Goal: Transaction & Acquisition: Download file/media

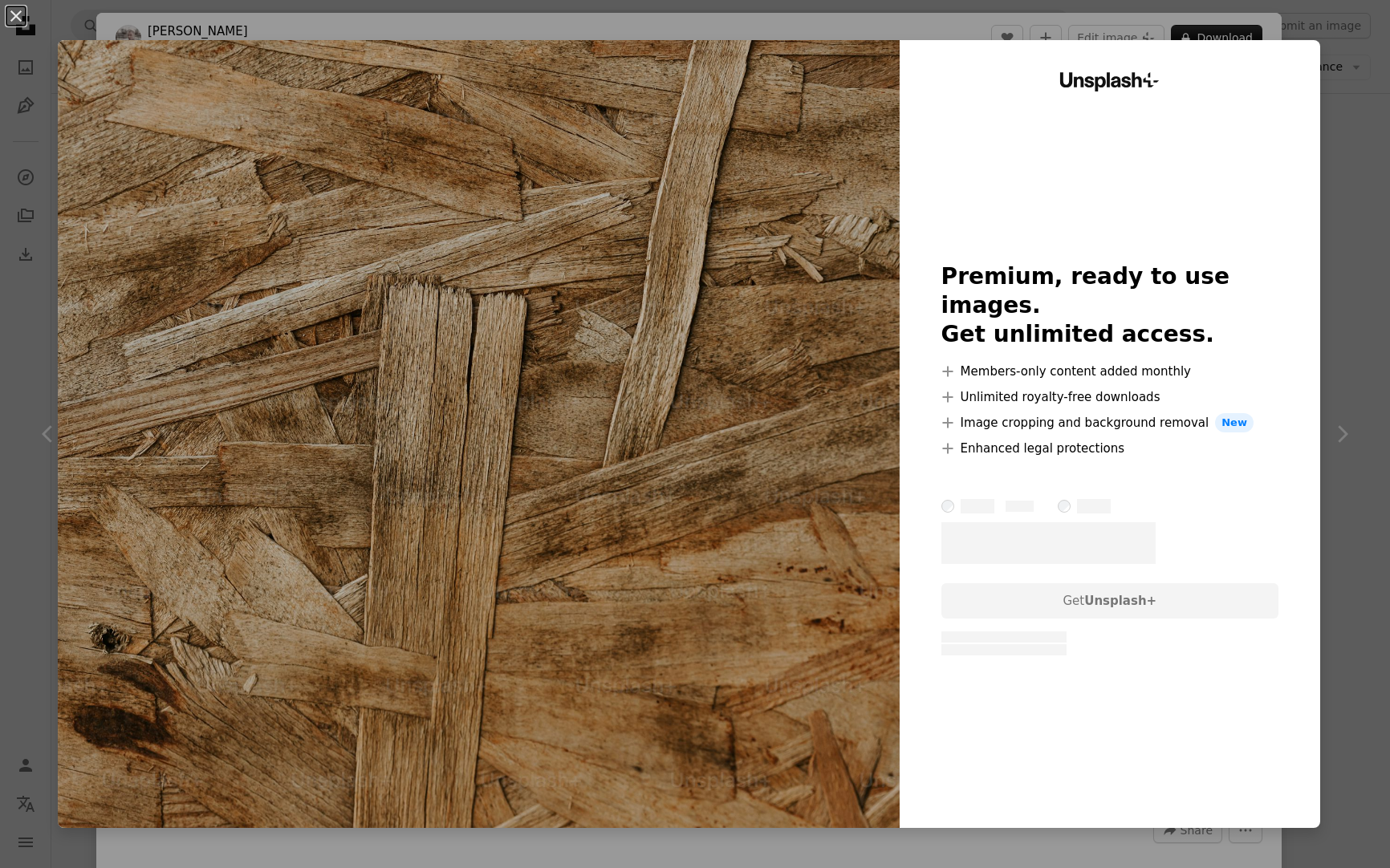
scroll to position [2, 0]
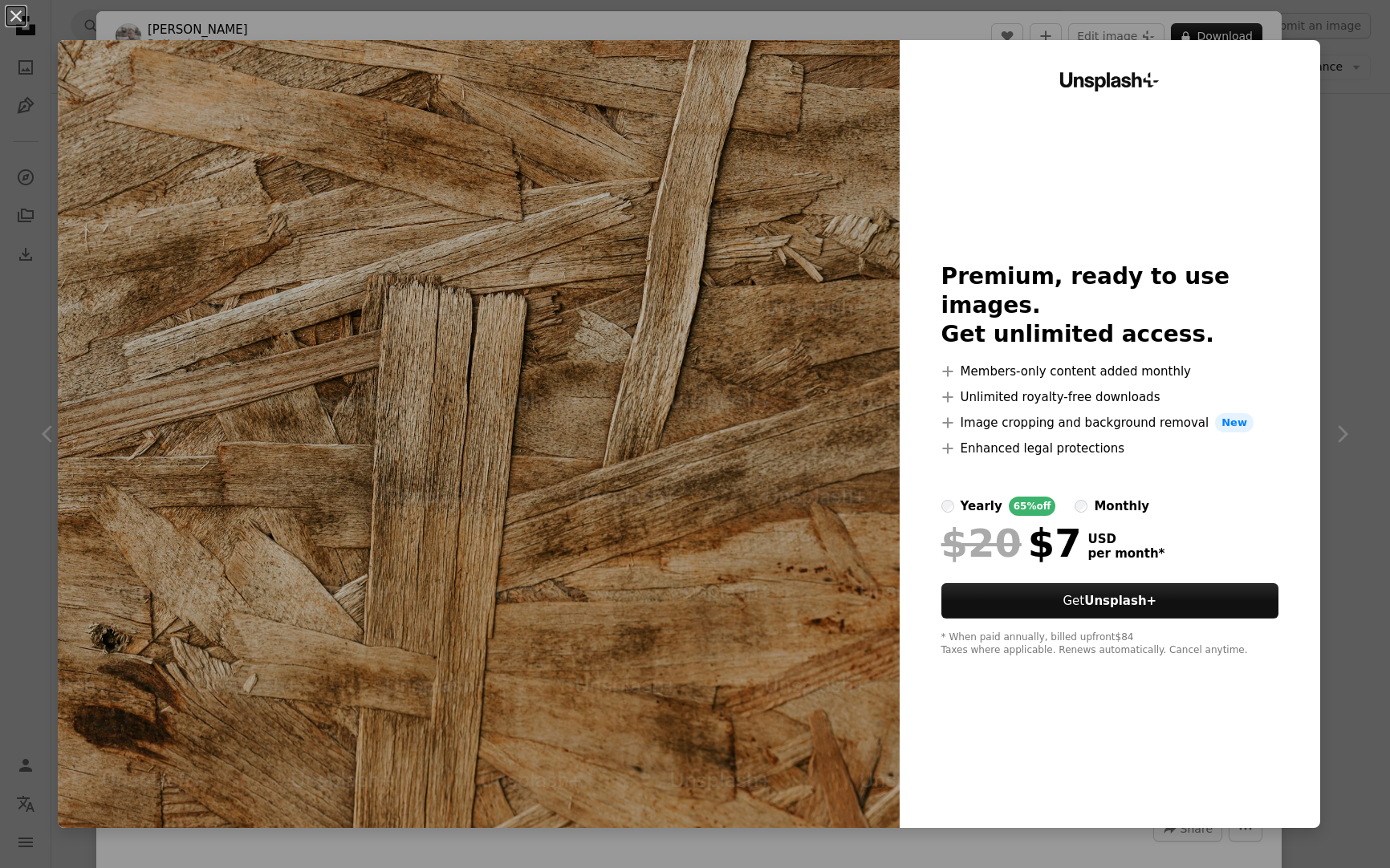
click at [1346, 46] on div "An X shape Unsplash+ Premium, ready to use images. Get unlimited access. A plus…" at bounding box center [695, 434] width 1390 height 868
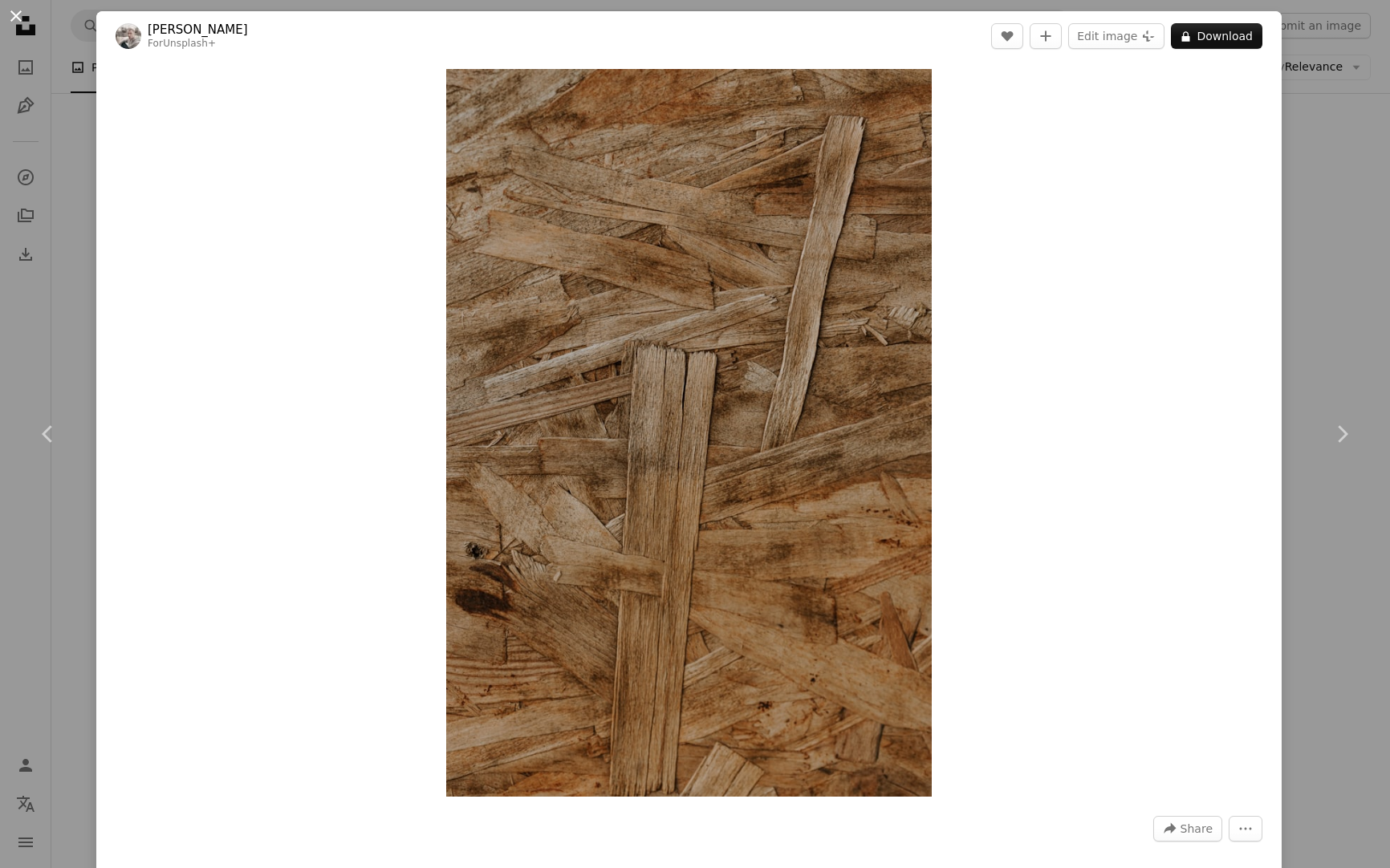
click at [16, 8] on button "An X shape" at bounding box center [15, 15] width 19 height 19
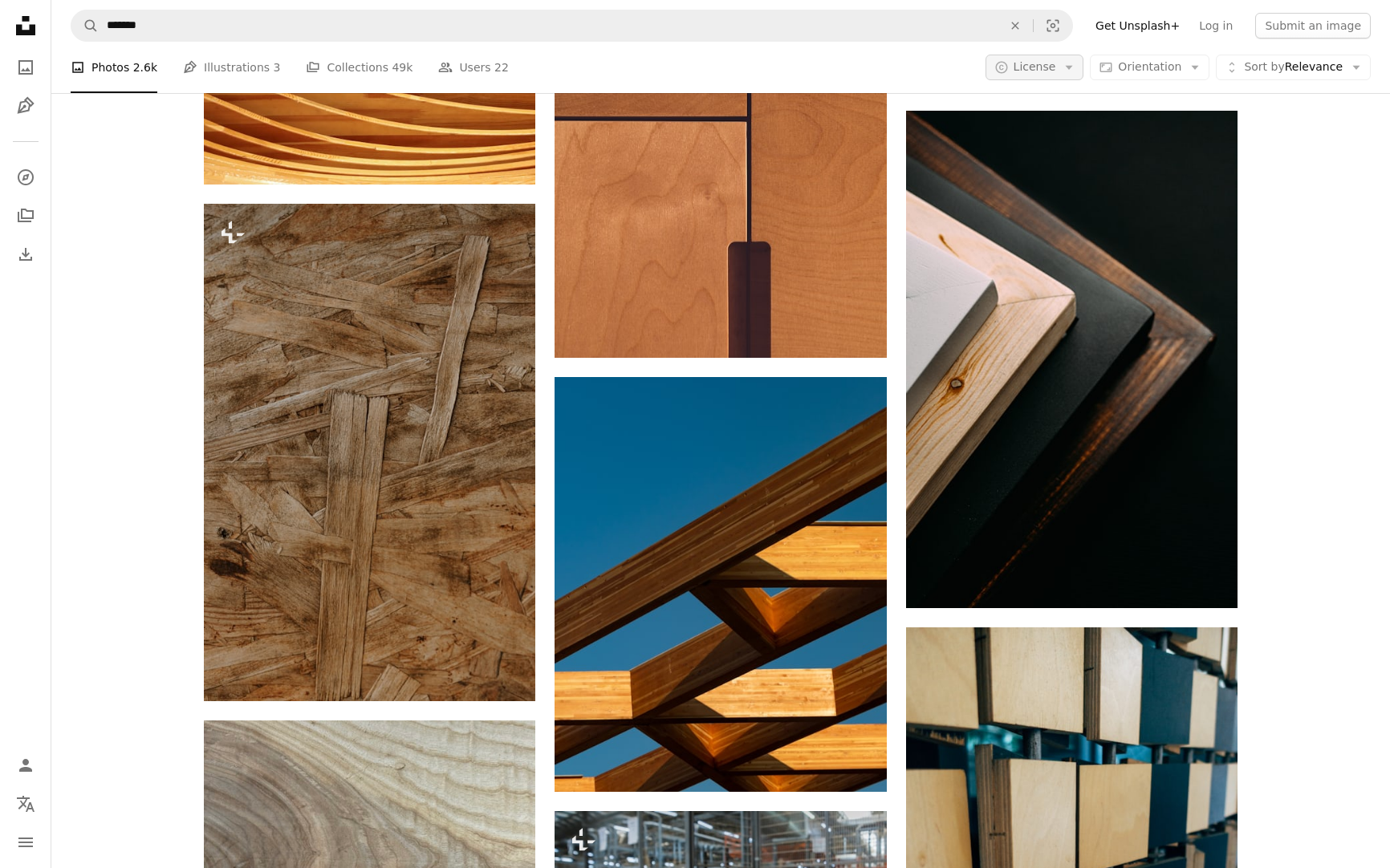
click at [1042, 60] on span "License" at bounding box center [1034, 68] width 43 height 16
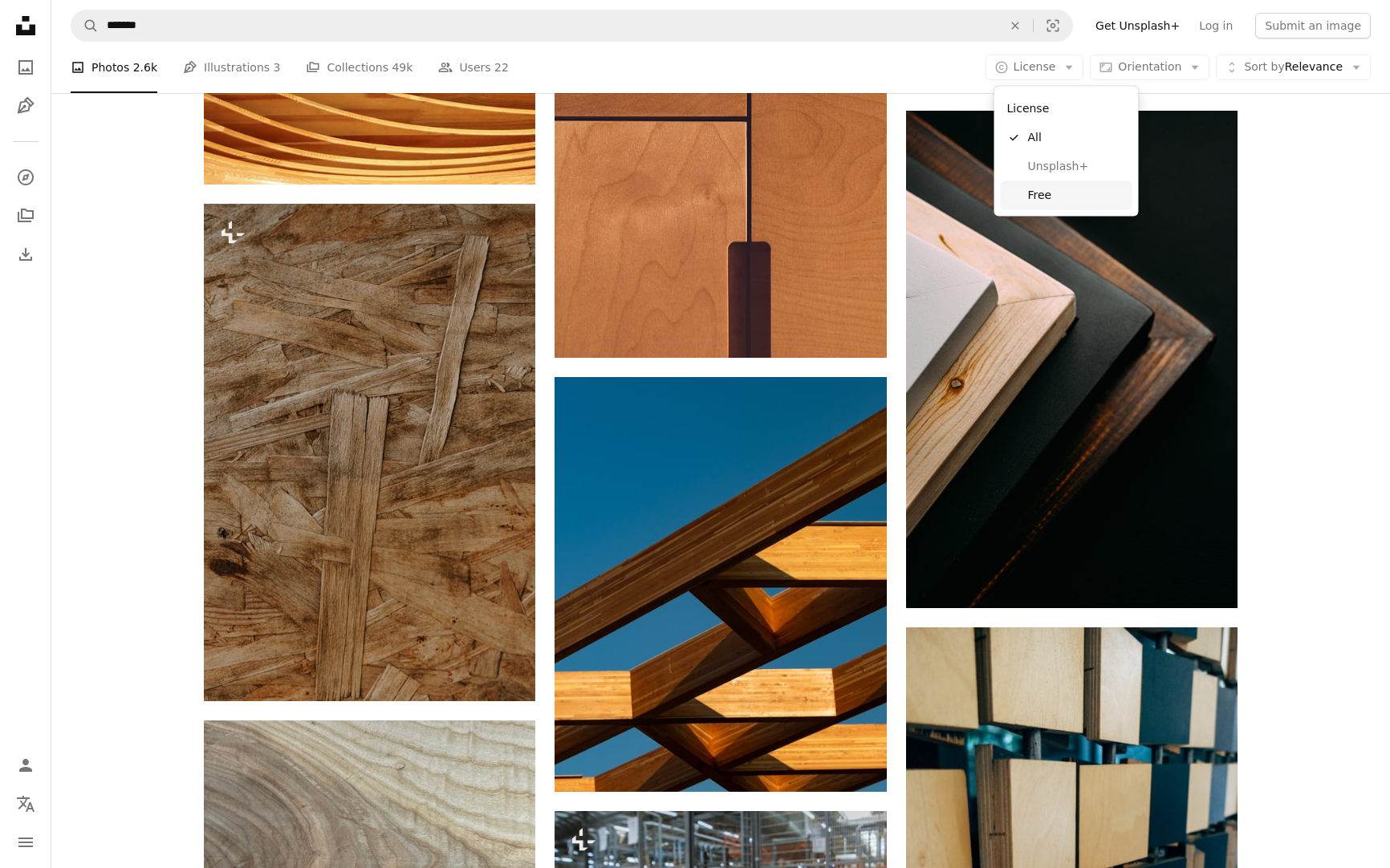
click at [1047, 192] on span "Free" at bounding box center [1077, 195] width 97 height 16
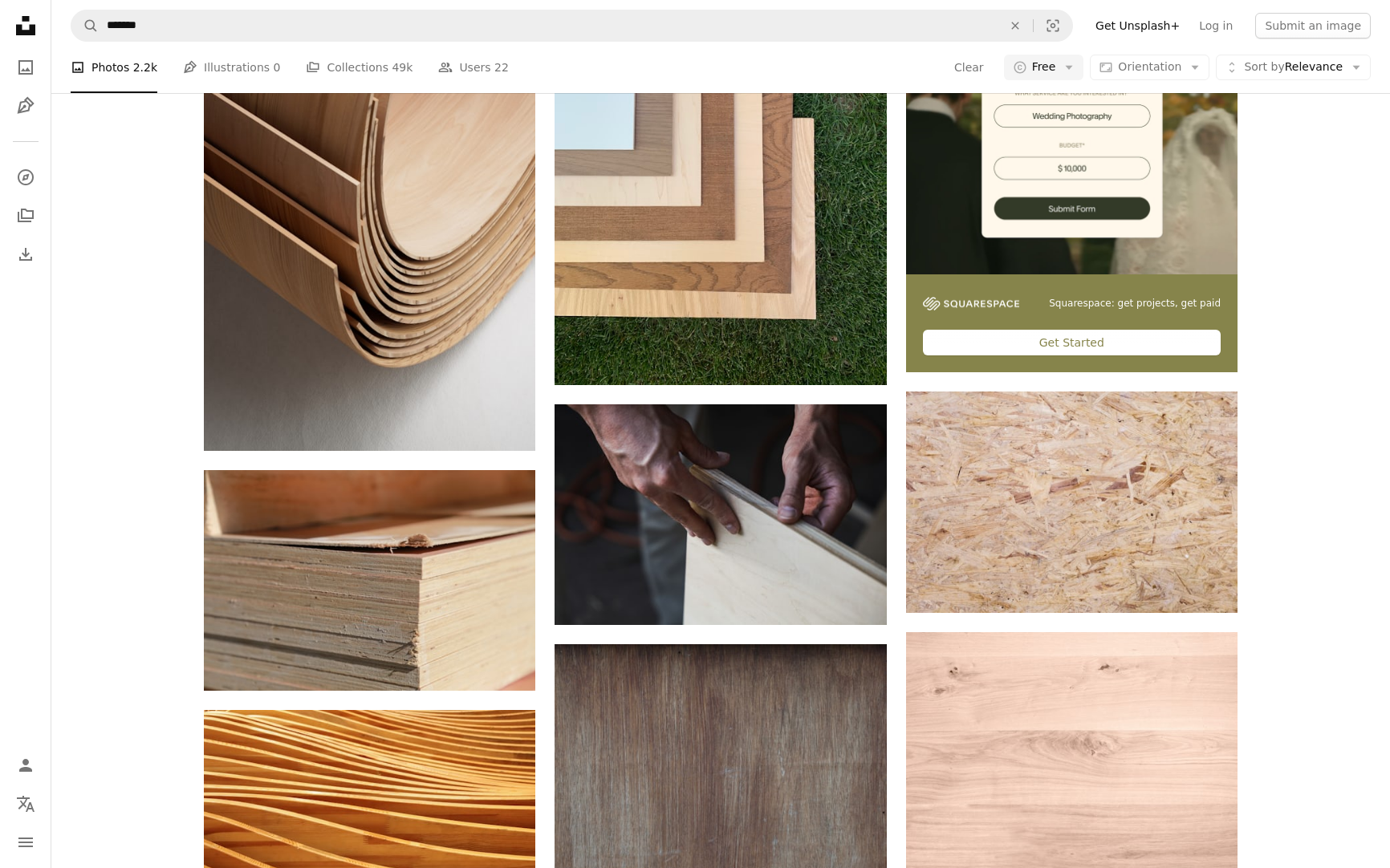
scroll to position [483, 0]
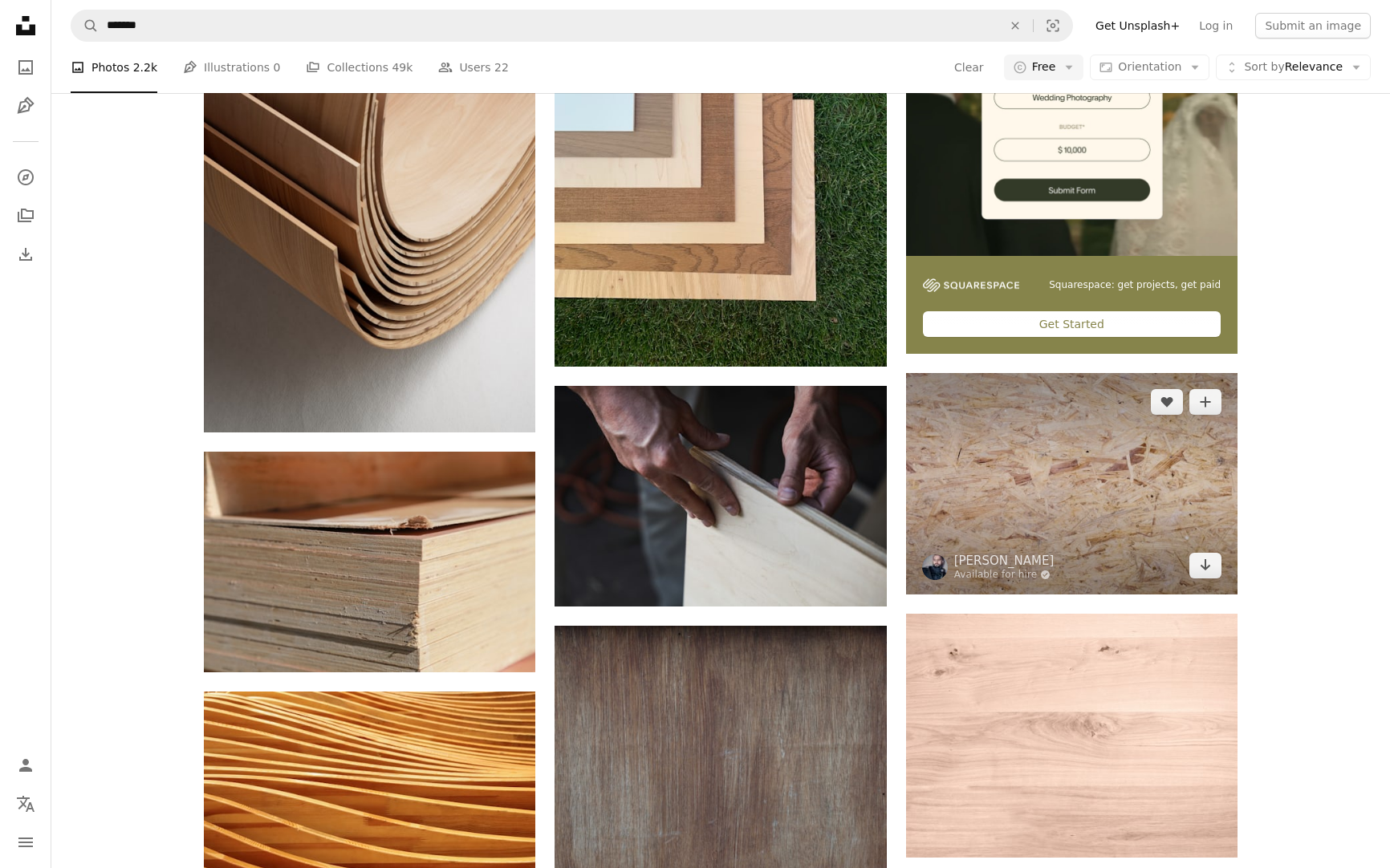
click at [1045, 447] on img at bounding box center [1071, 483] width 331 height 221
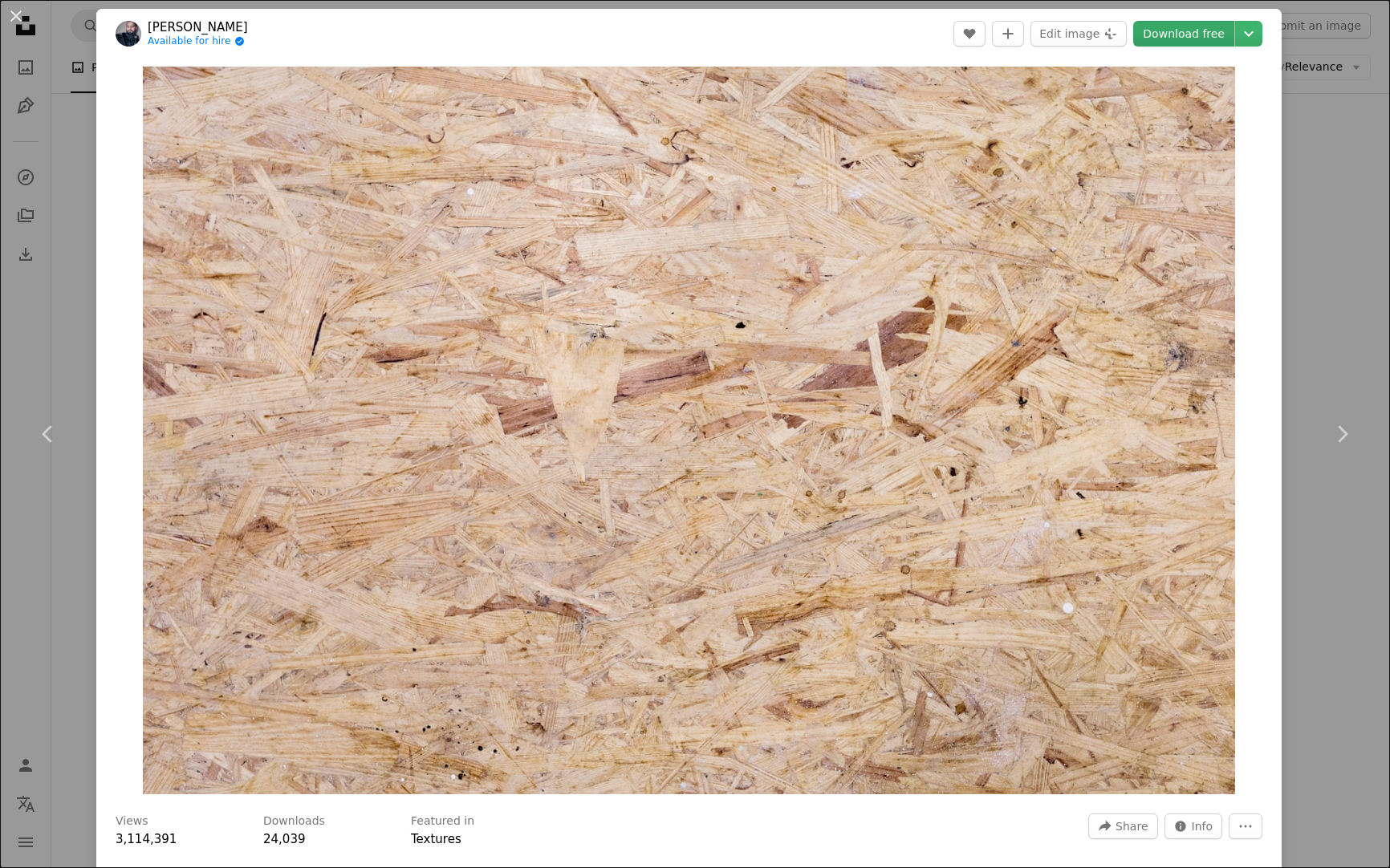
click at [1206, 31] on link "Download free" at bounding box center [1184, 34] width 101 height 26
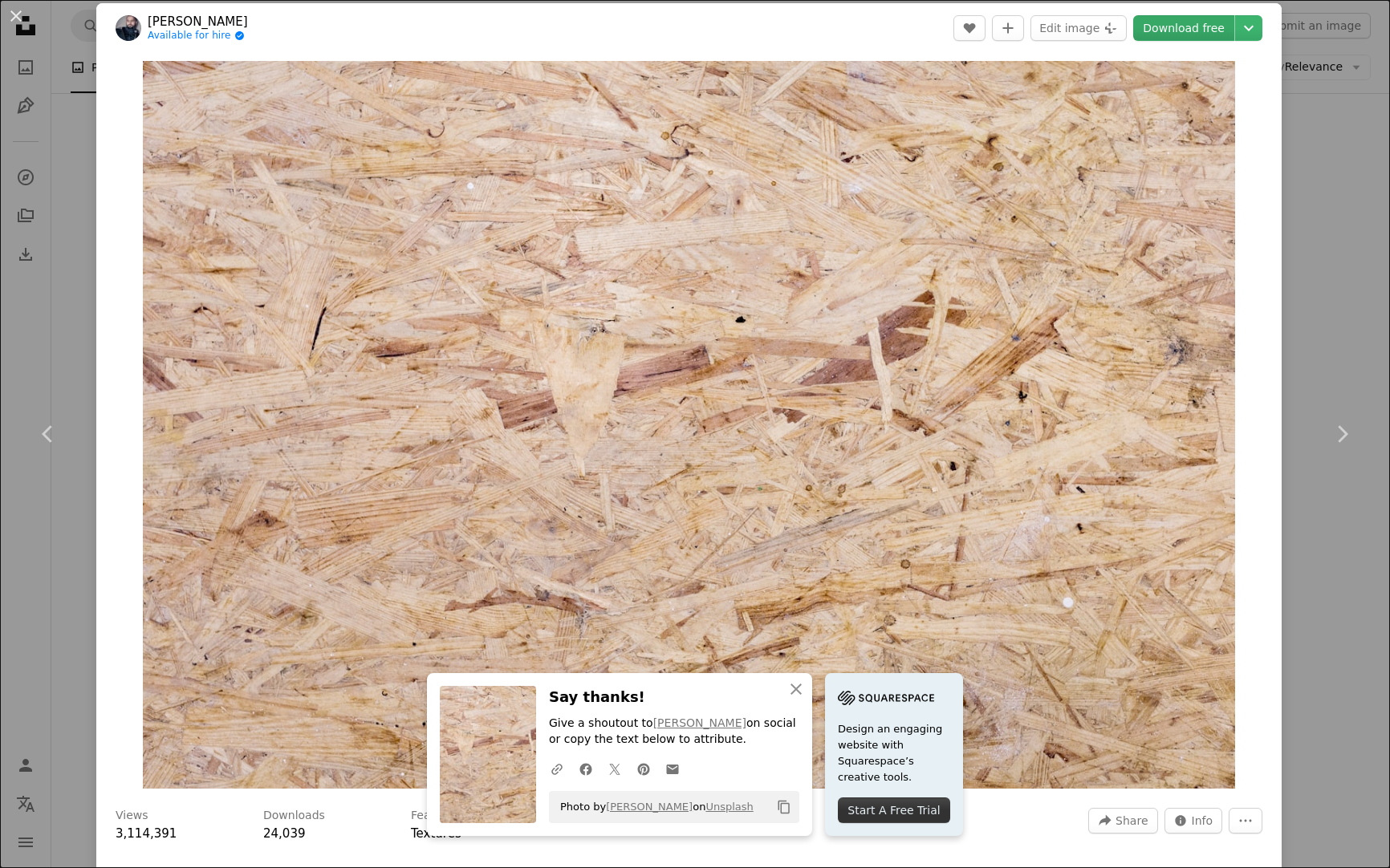
scroll to position [12, 0]
